Goal: Information Seeking & Learning: Learn about a topic

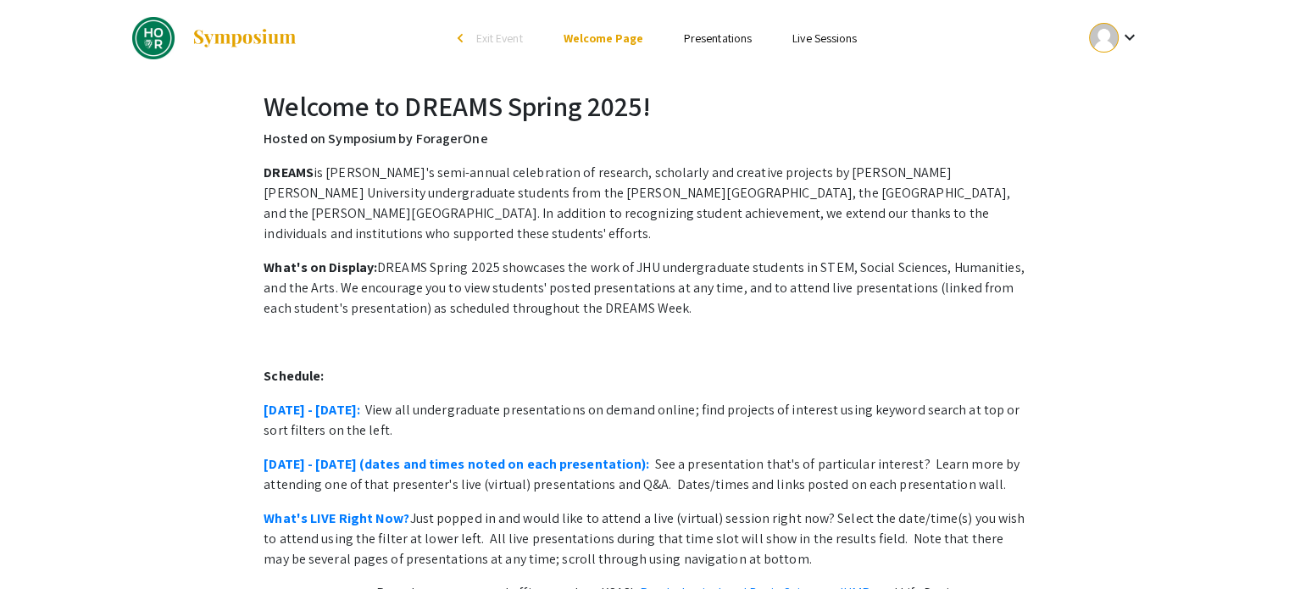
click at [705, 38] on link "Presentations" at bounding box center [718, 38] width 68 height 15
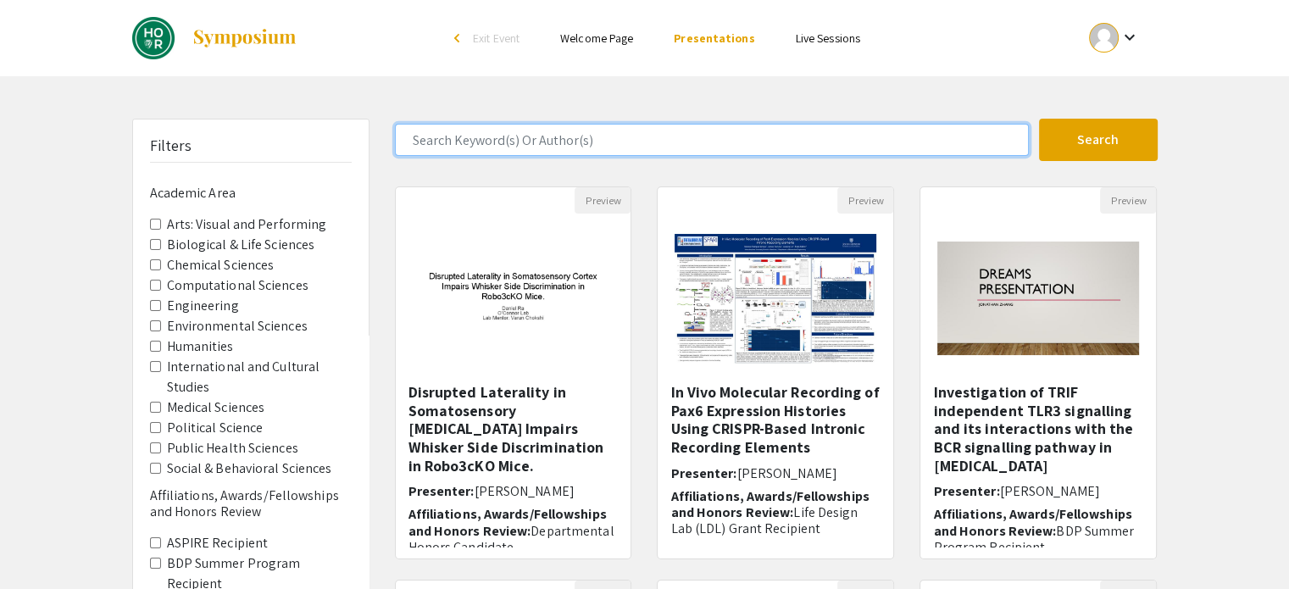
click at [515, 149] on input "Search Keyword(s) Or Author(s)" at bounding box center [712, 140] width 634 height 32
type input "sandhya"
click at [1039, 119] on button "Search" at bounding box center [1098, 140] width 119 height 42
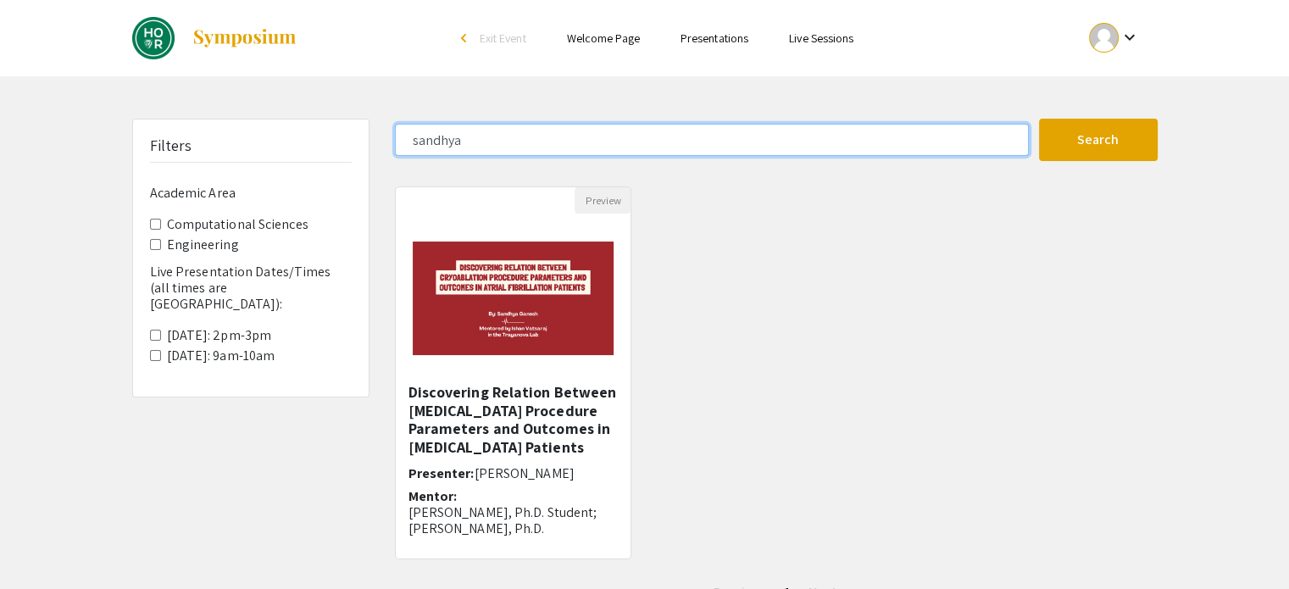
scroll to position [61, 0]
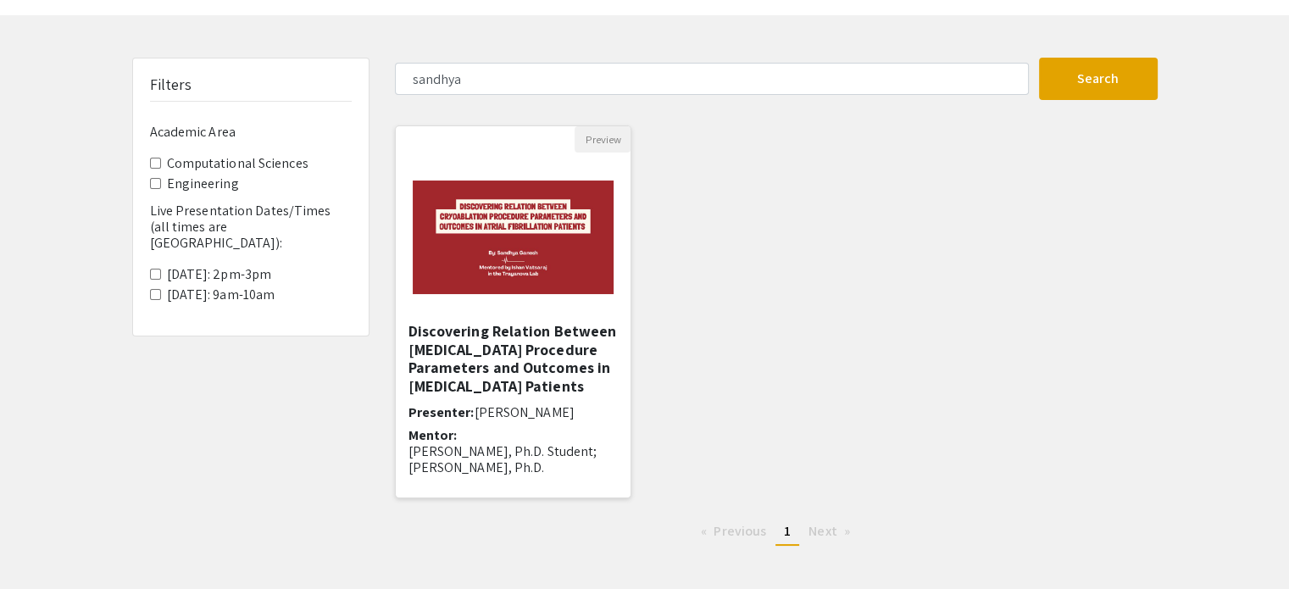
click at [519, 322] on h5 "Discovering Relation Between [MEDICAL_DATA] Procedure Parameters and Outcomes i…" at bounding box center [514, 358] width 210 height 73
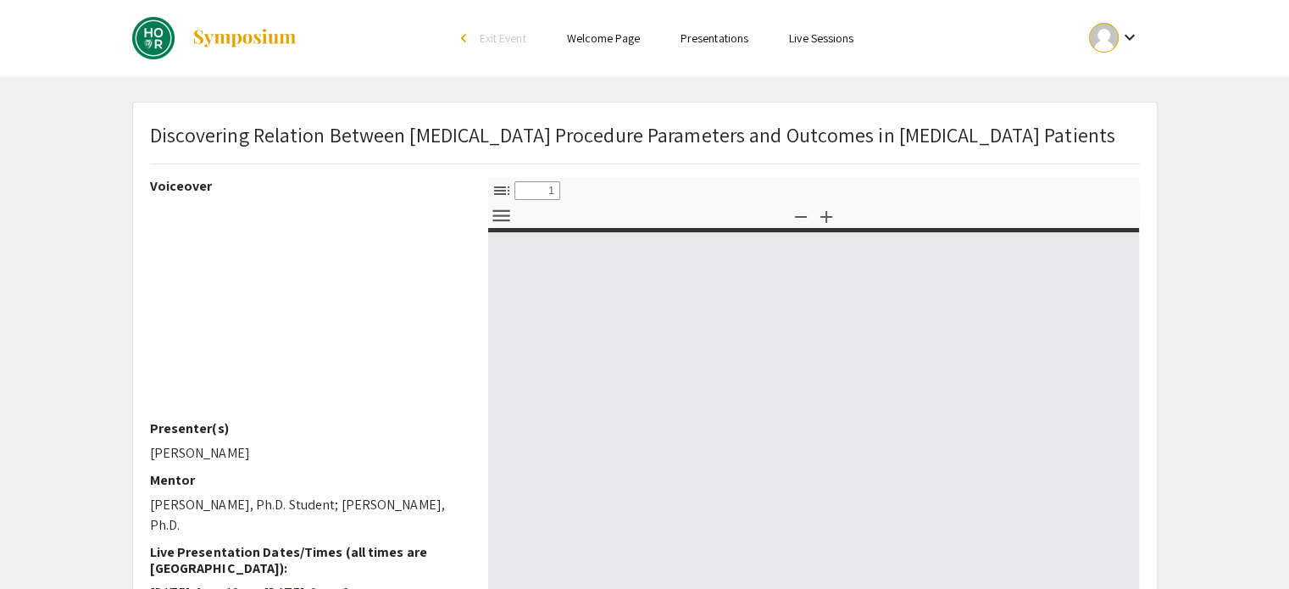
select select "custom"
type input "0"
select select "custom"
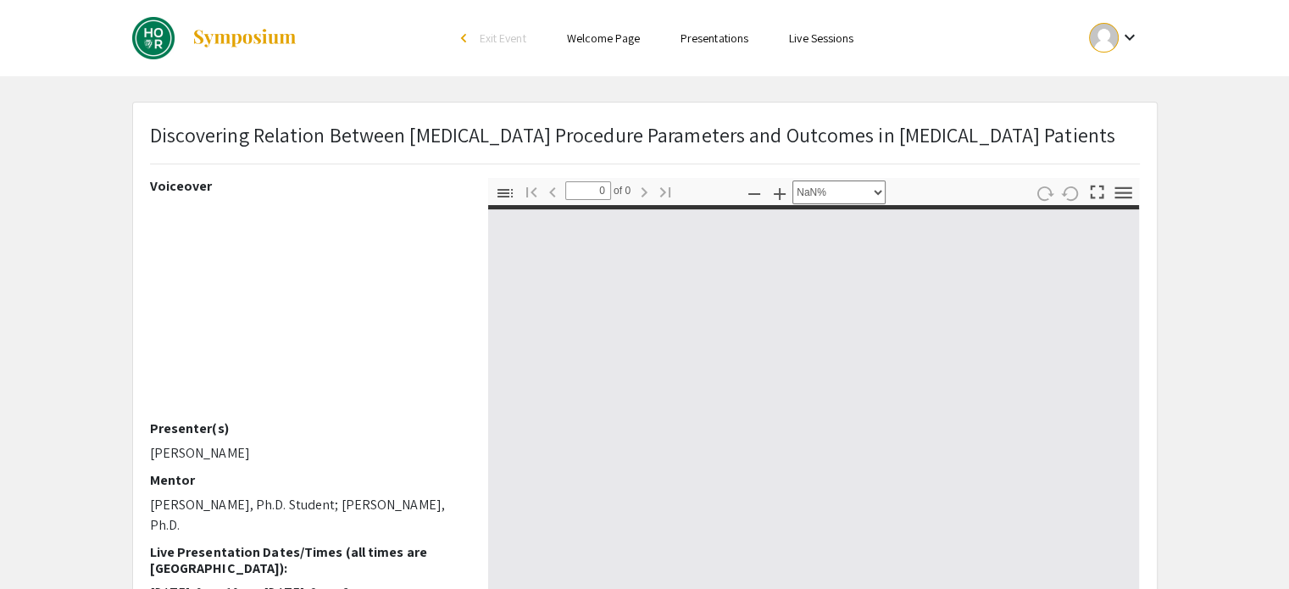
type input "1"
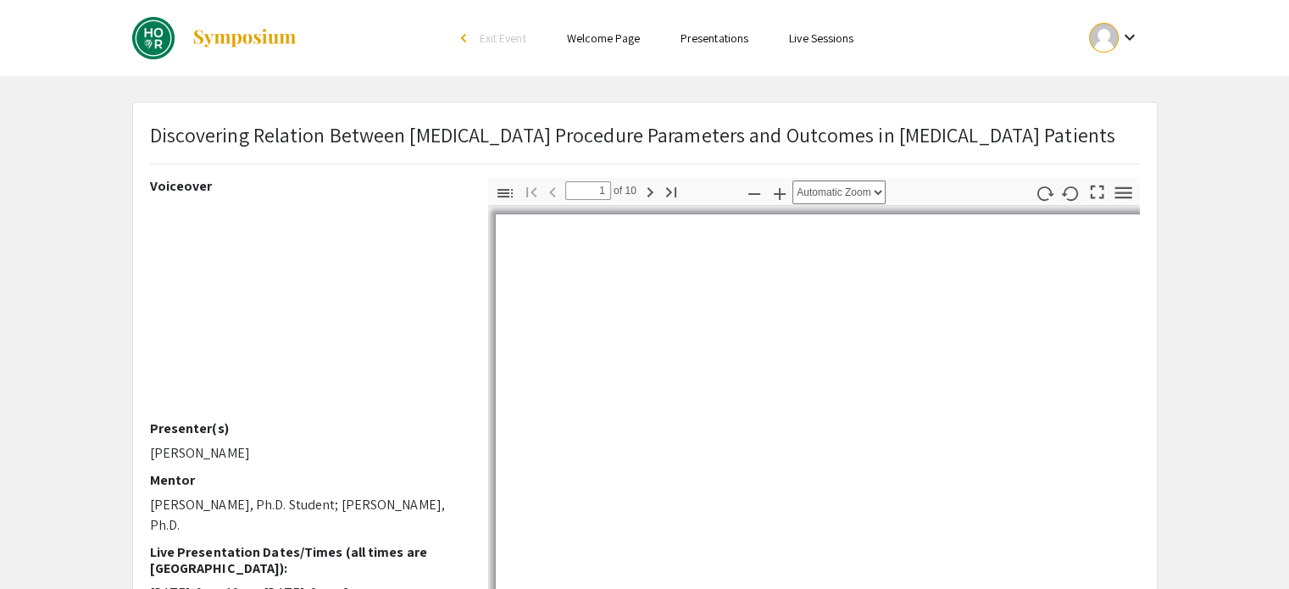
scroll to position [125, 0]
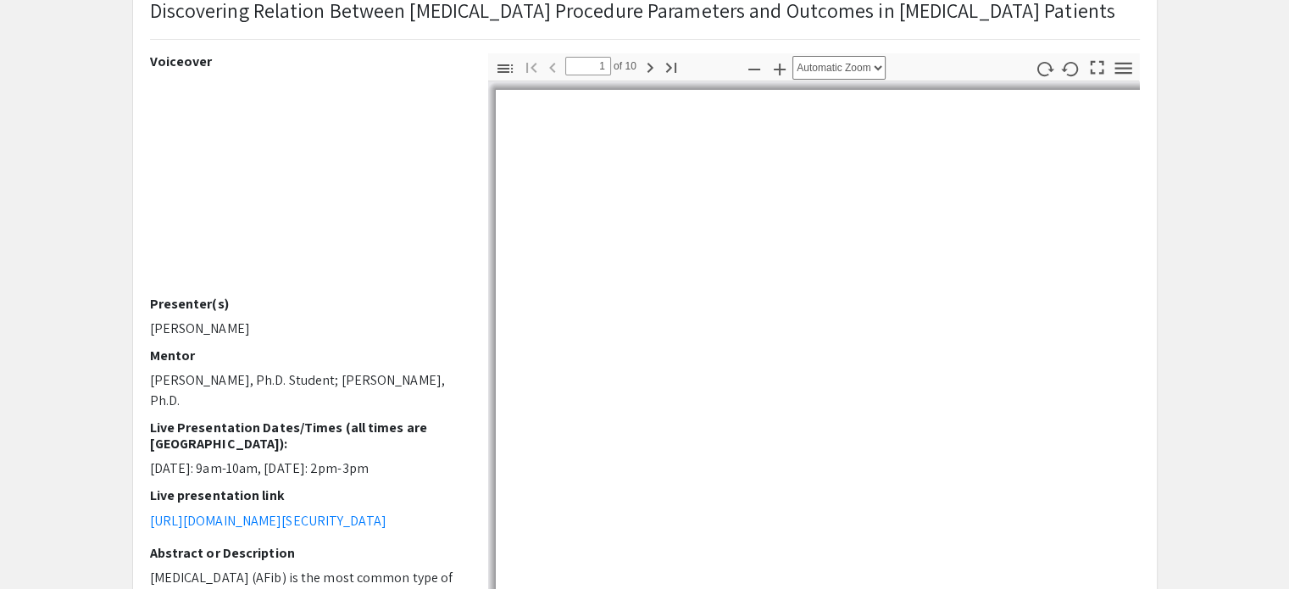
select select "0.5"
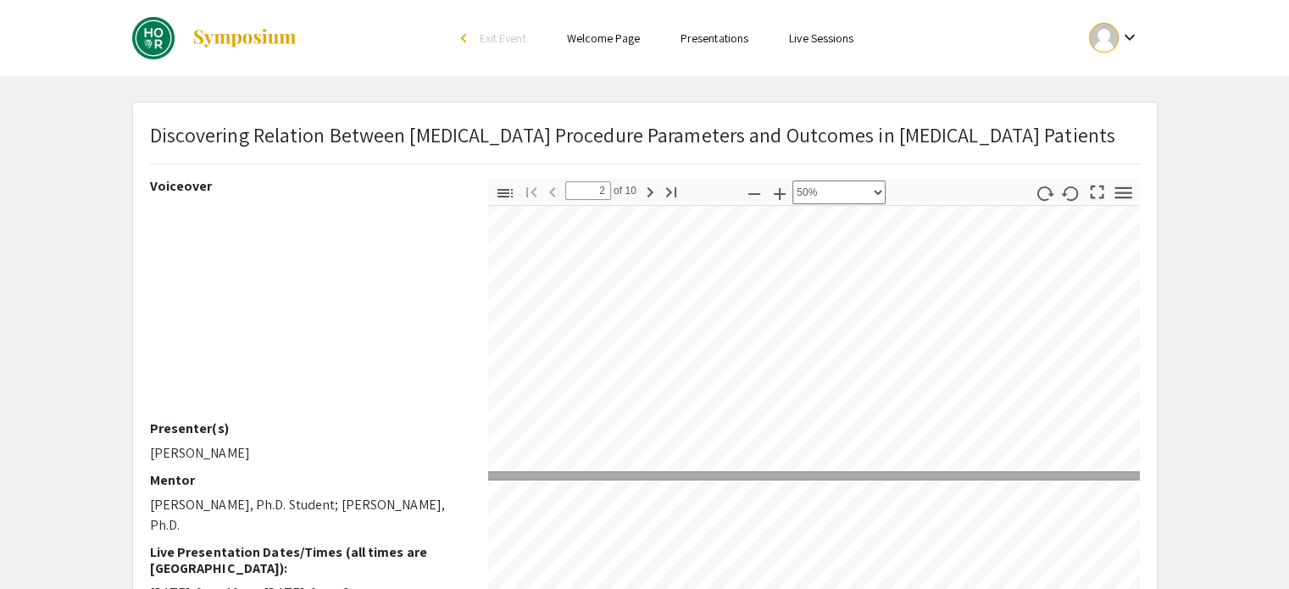
scroll to position [207, 73]
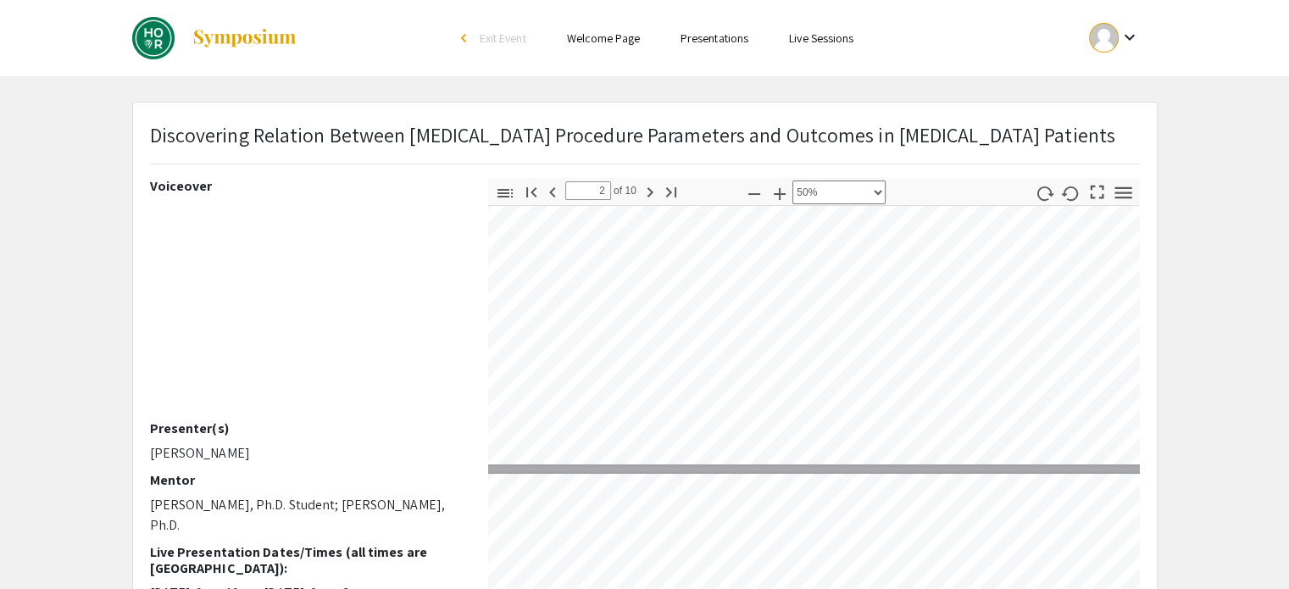
type input "1"
